Goal: Task Accomplishment & Management: Use online tool/utility

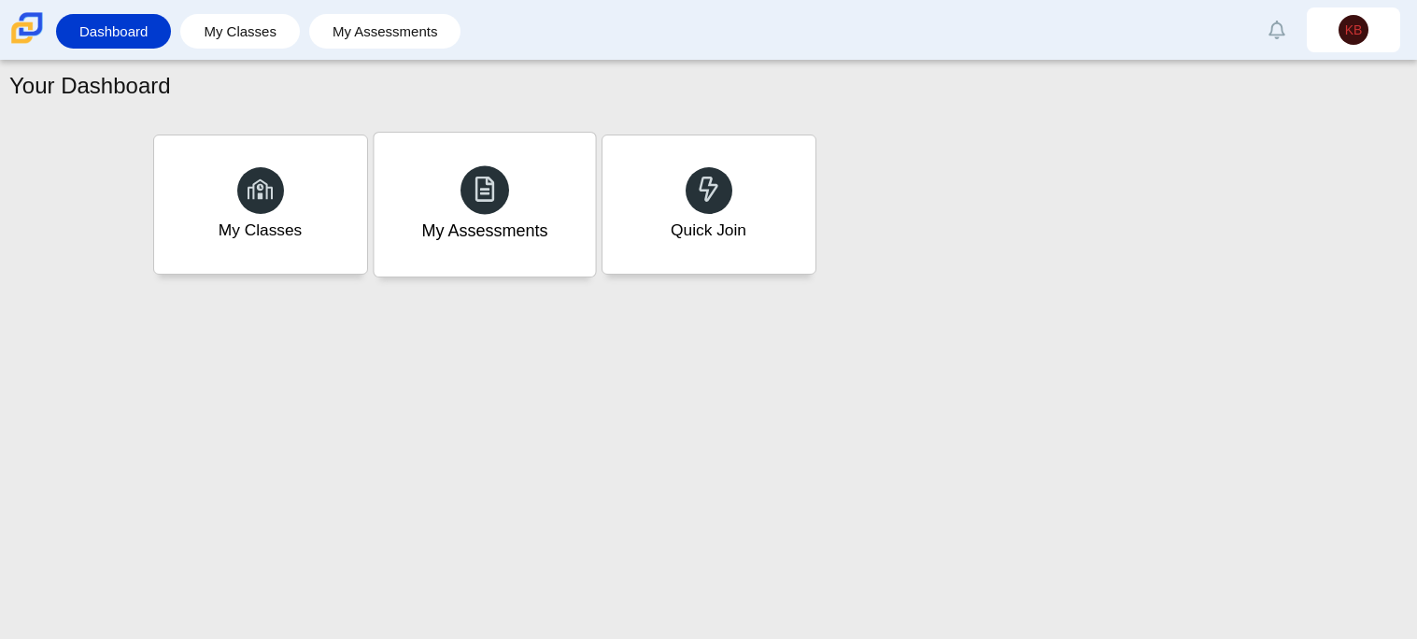
click at [526, 220] on div "My Assessments" at bounding box center [484, 231] width 126 height 24
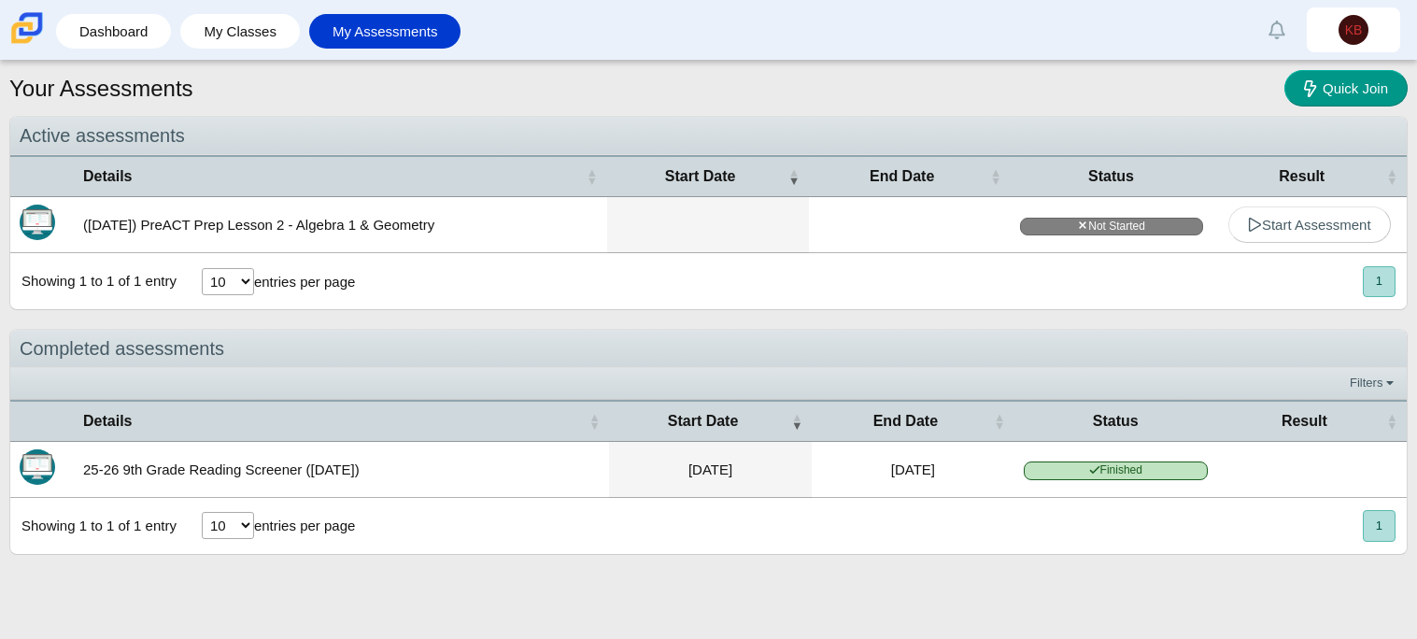
click at [1375, 532] on button "1" at bounding box center [1378, 525] width 33 height 31
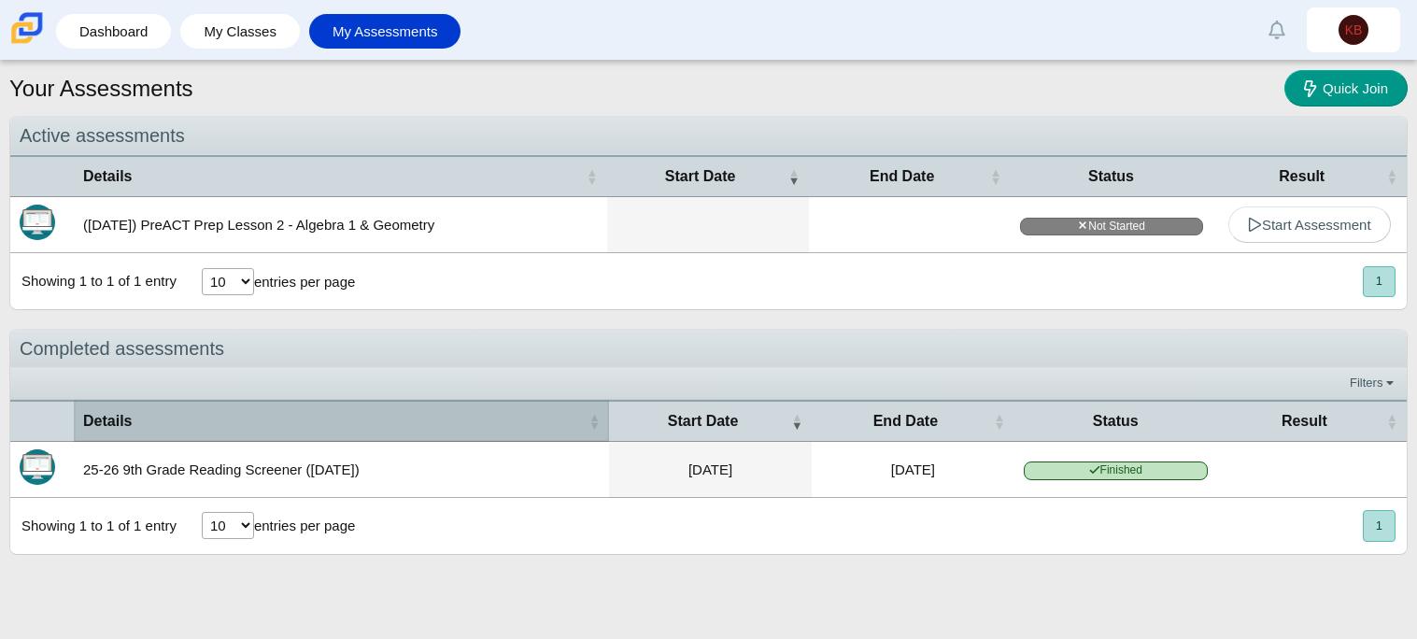
click at [176, 435] on th "Details" at bounding box center [341, 421] width 535 height 42
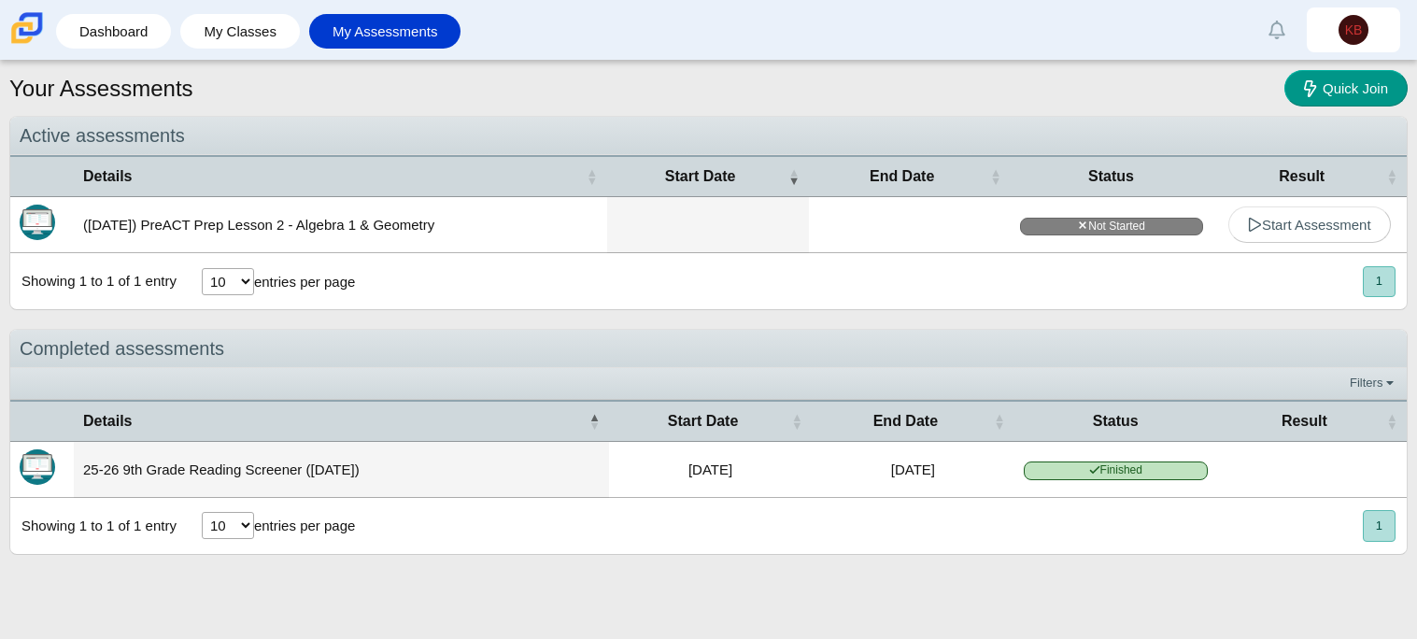
click at [143, 450] on td "25-26 9th Grade Reading Screener (August 2025)" at bounding box center [341, 470] width 535 height 56
click at [141, 463] on td "25-26 9th Grade Reading Screener (August 2025)" at bounding box center [341, 470] width 535 height 56
click at [1310, 219] on span "Start Assessment" at bounding box center [1309, 225] width 123 height 16
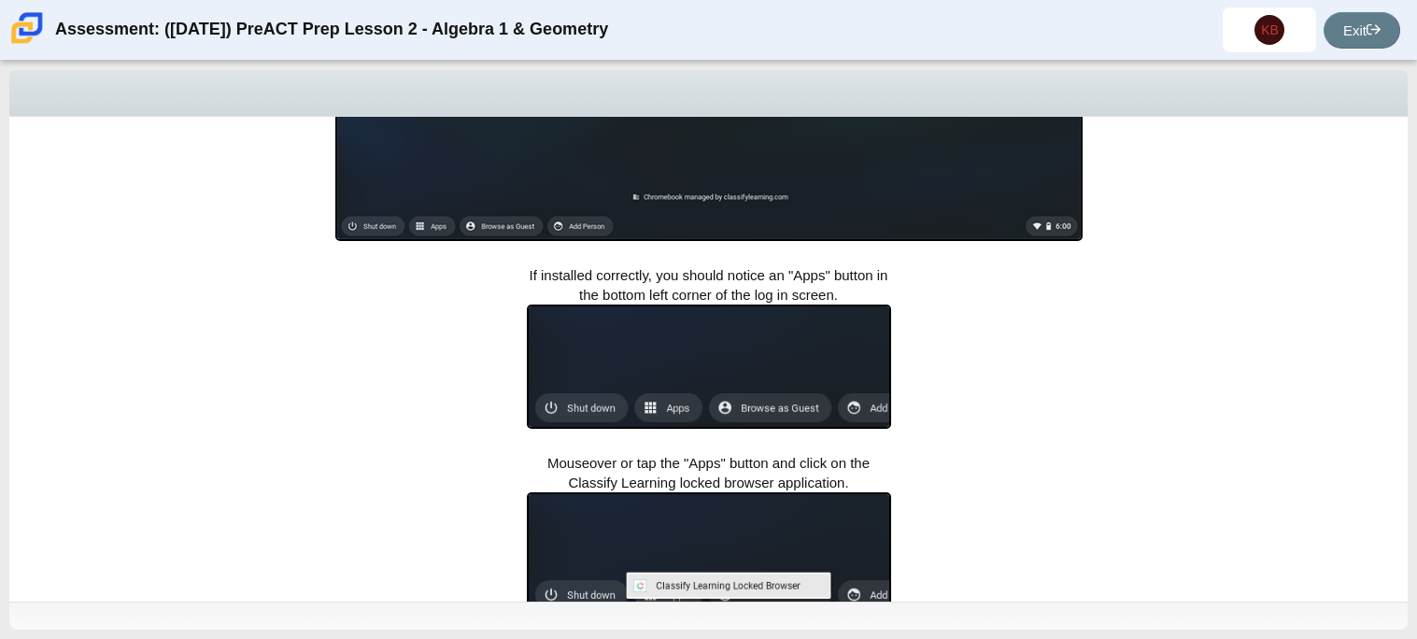
scroll to position [641, 0]
